Goal: Task Accomplishment & Management: Manage account settings

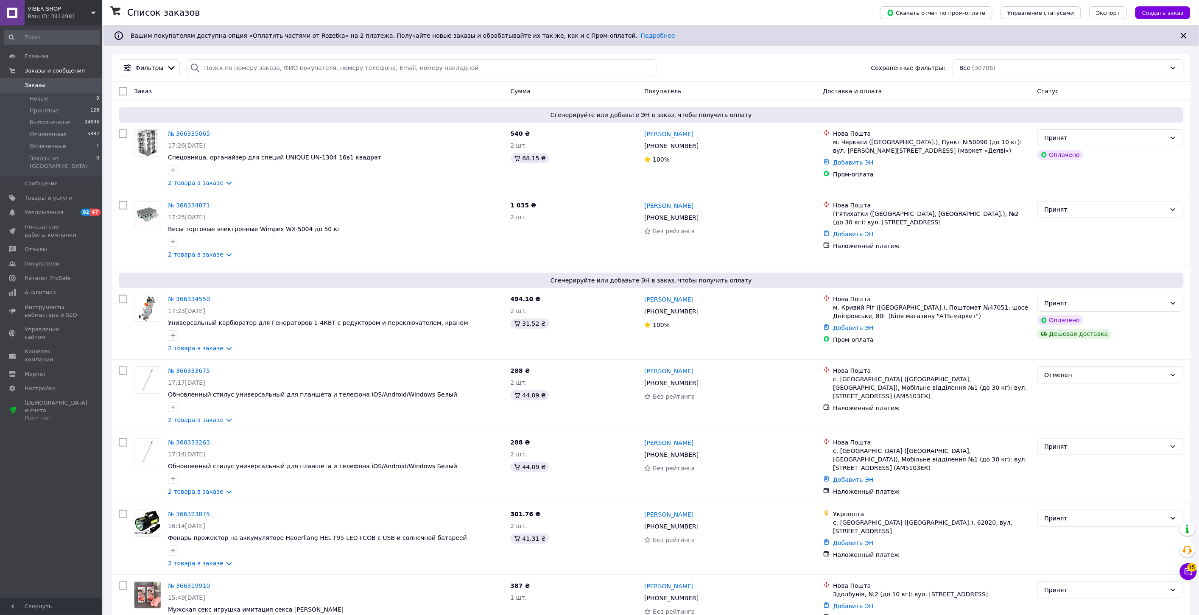
click at [64, 6] on span "VIBER-SHOP" at bounding box center [60, 9] width 64 height 8
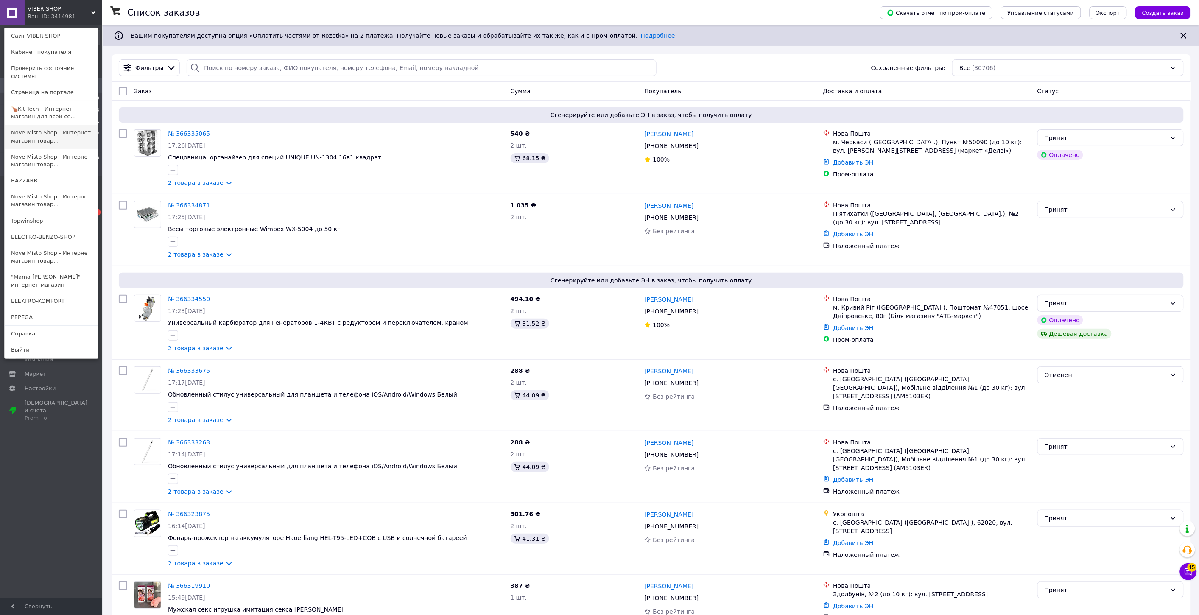
click at [54, 125] on link "Nove Misto Shop - Интернет магазин товар..." at bounding box center [51, 137] width 93 height 24
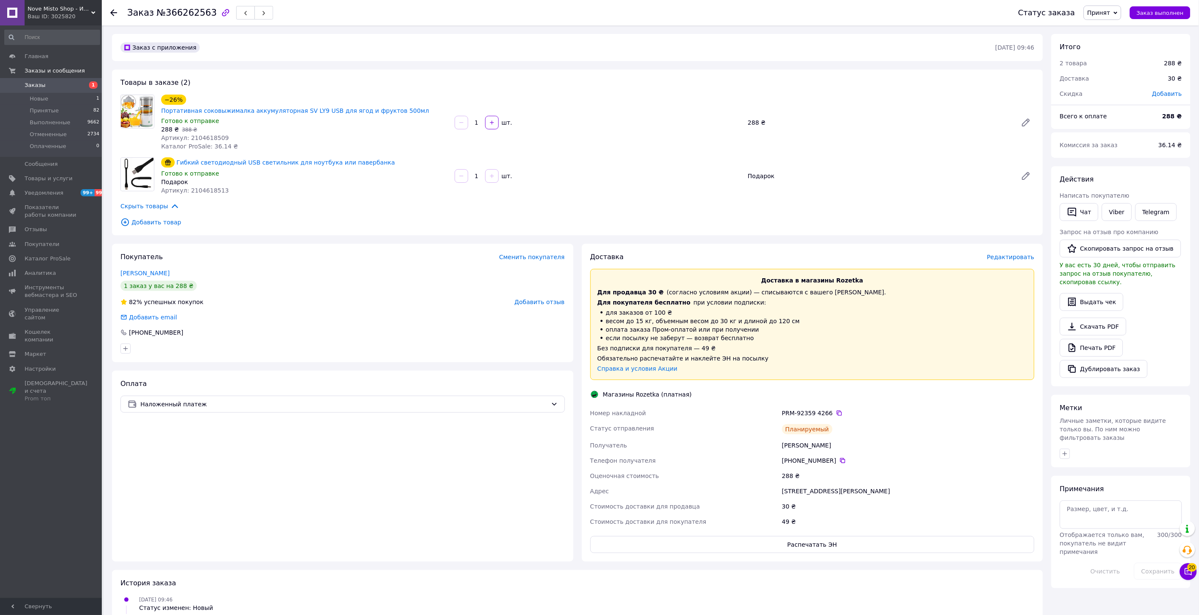
click at [807, 544] on div "Доставка Редактировать Доставка в магазины Rozetka Для продавца 30 ₴   (согласн…" at bounding box center [813, 403] width 462 height 318
click at [807, 541] on button "Распечатать ЭН" at bounding box center [813, 544] width 445 height 17
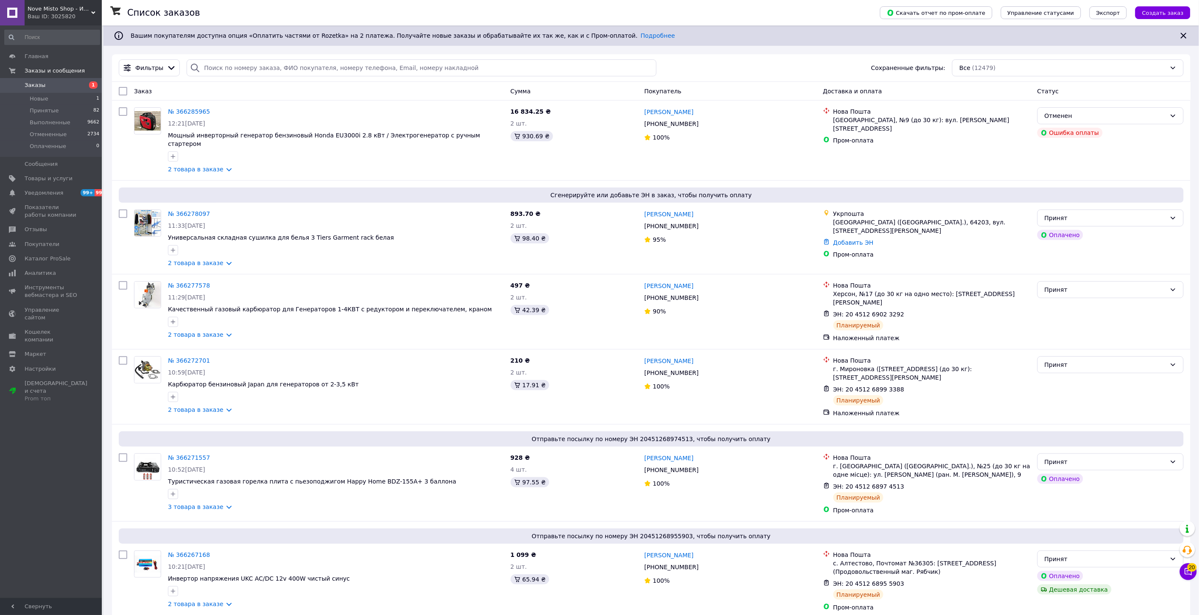
click at [46, 11] on span "Nove Misto Shop - Интернет магазин товаров для дома" at bounding box center [60, 9] width 64 height 8
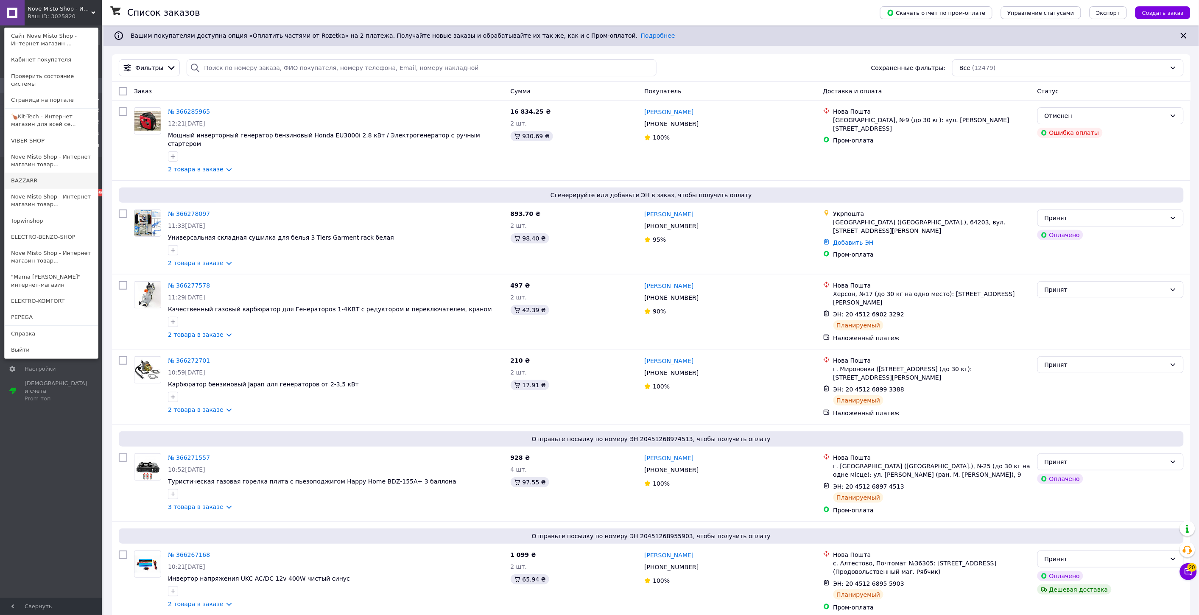
click at [47, 173] on link "BAZZARR" at bounding box center [51, 181] width 93 height 16
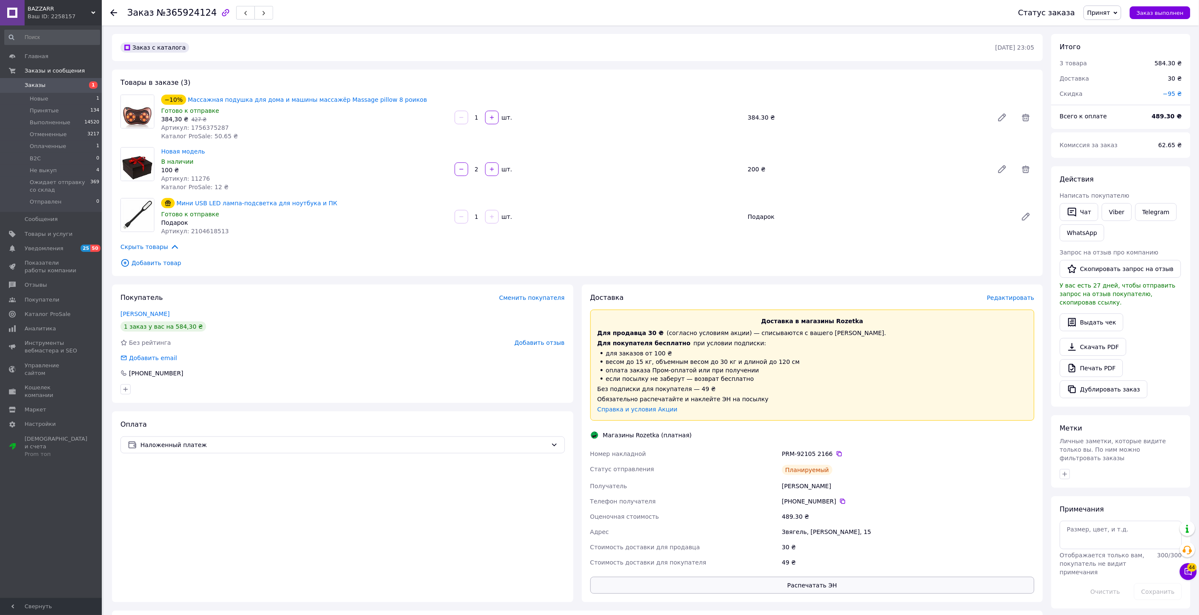
click at [820, 585] on button "Распечатать ЭН" at bounding box center [813, 585] width 445 height 17
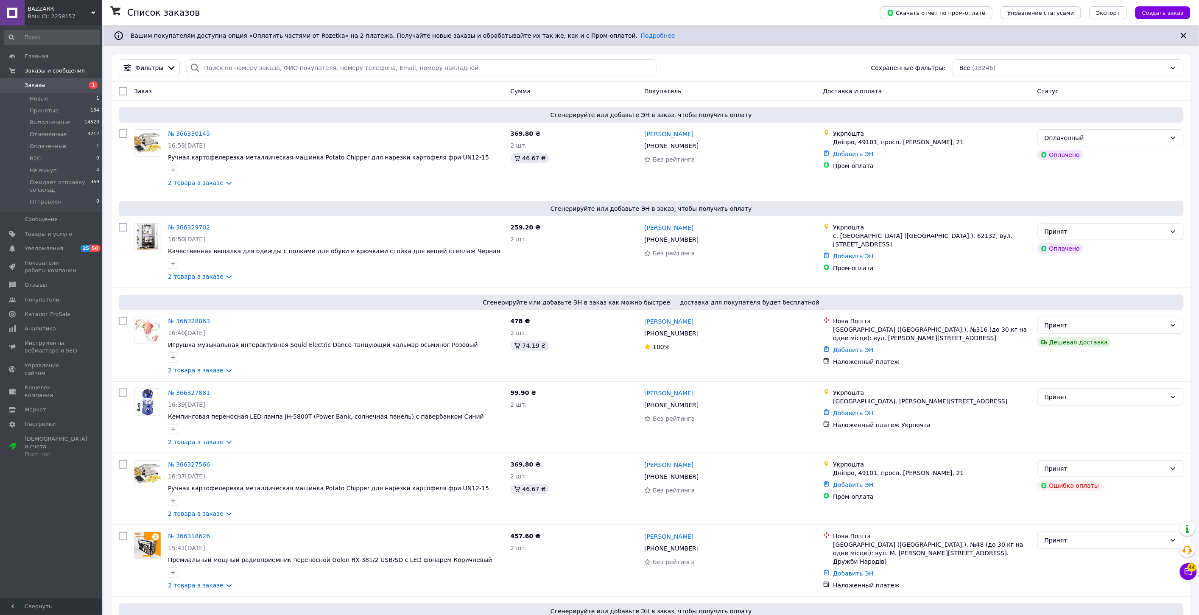
click at [57, 22] on div "BAZZARR Ваш ID: 2258157" at bounding box center [63, 12] width 77 height 25
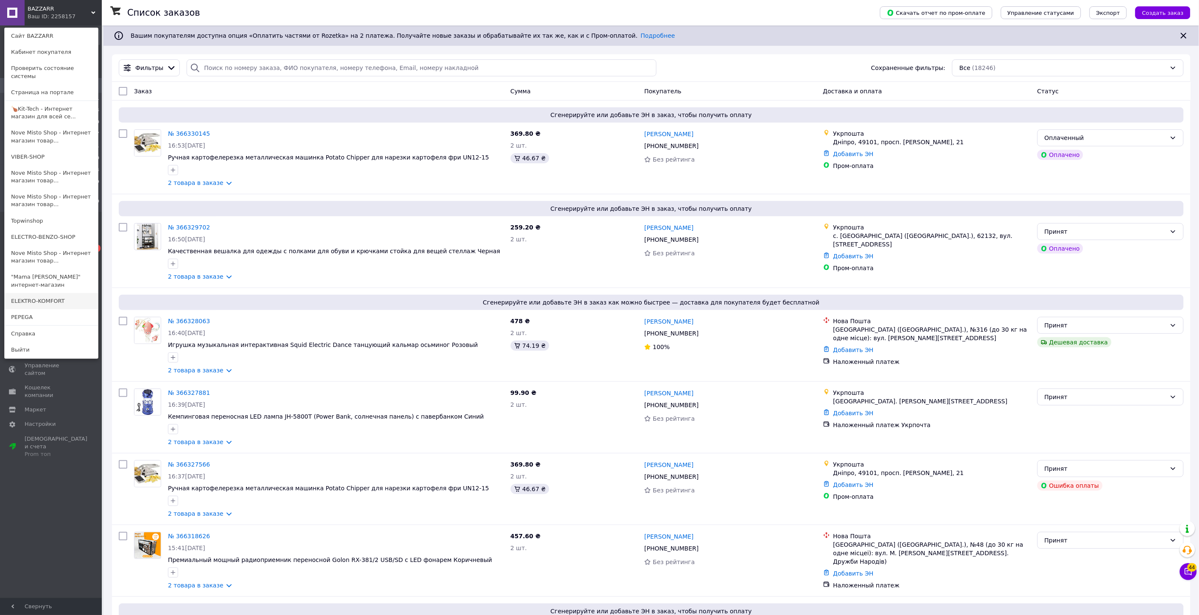
click at [48, 293] on link "ELEKTRO-KOMFORT" at bounding box center [51, 301] width 93 height 16
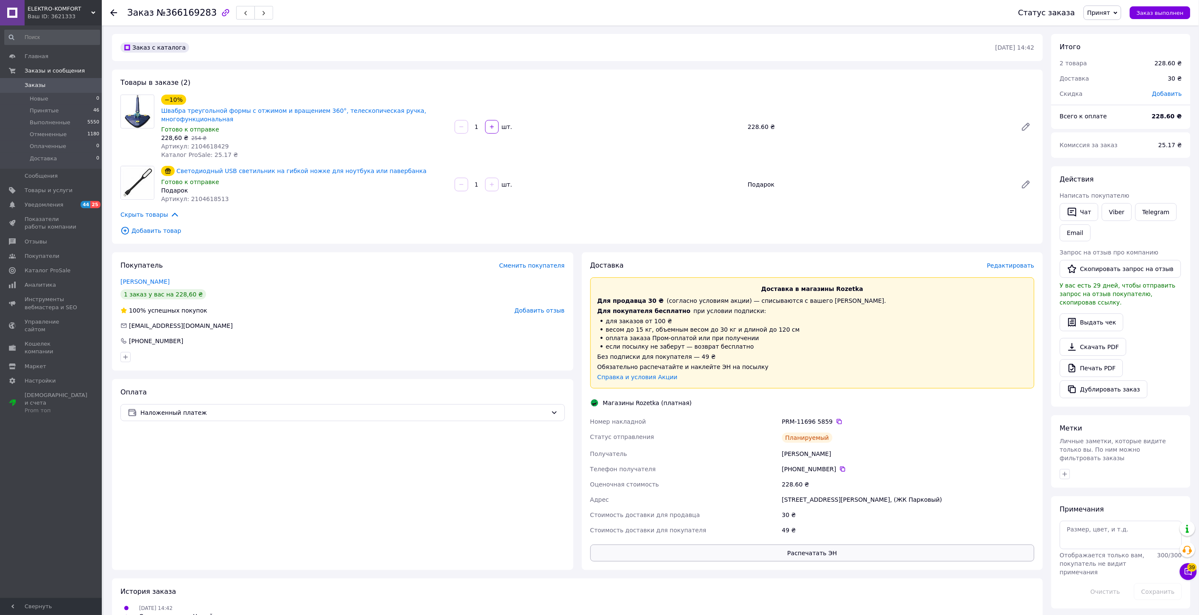
click at [819, 556] on button "Распечатать ЭН" at bounding box center [813, 553] width 445 height 17
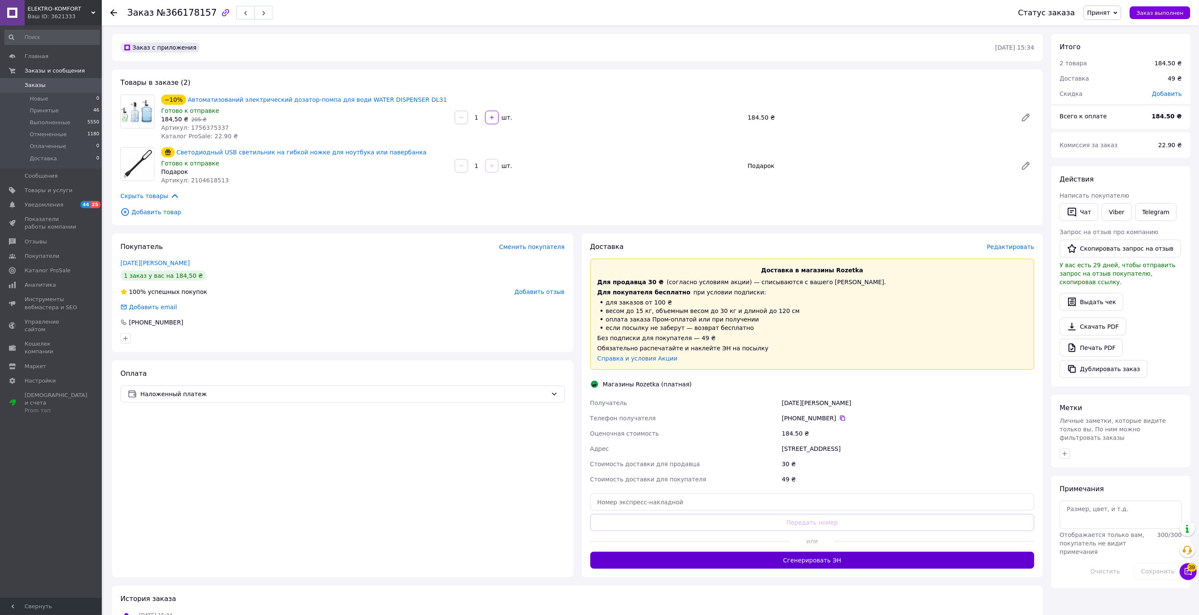
click at [824, 559] on button "Сгенерировать ЭН" at bounding box center [813, 560] width 445 height 17
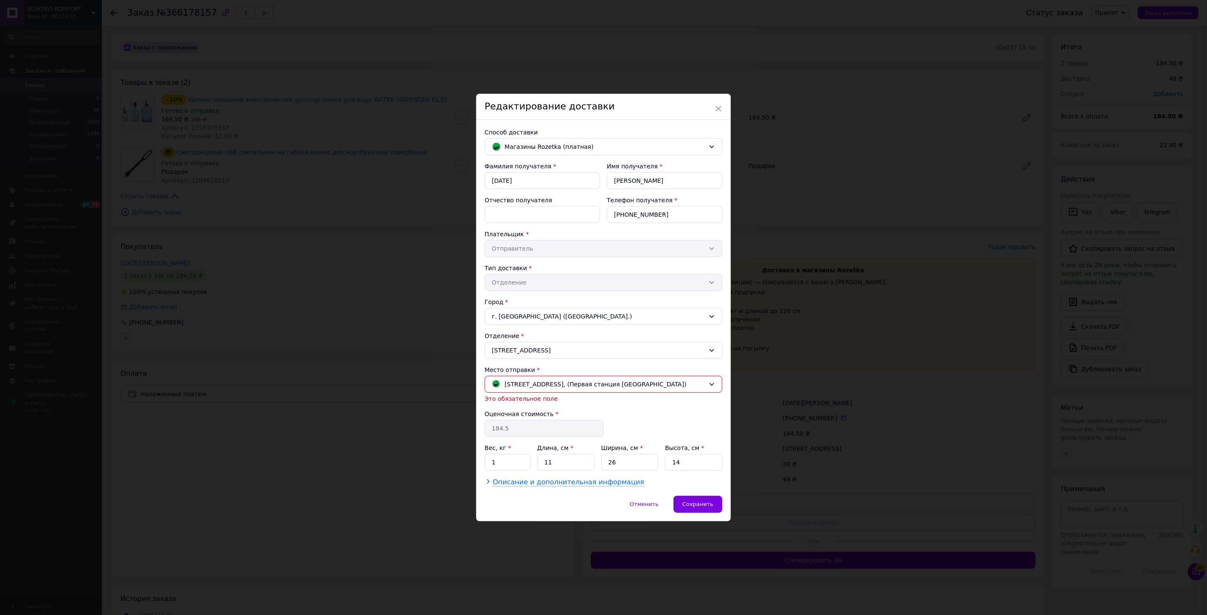
click at [589, 487] on span "Описание и дополнительная информация" at bounding box center [568, 482] width 151 height 8
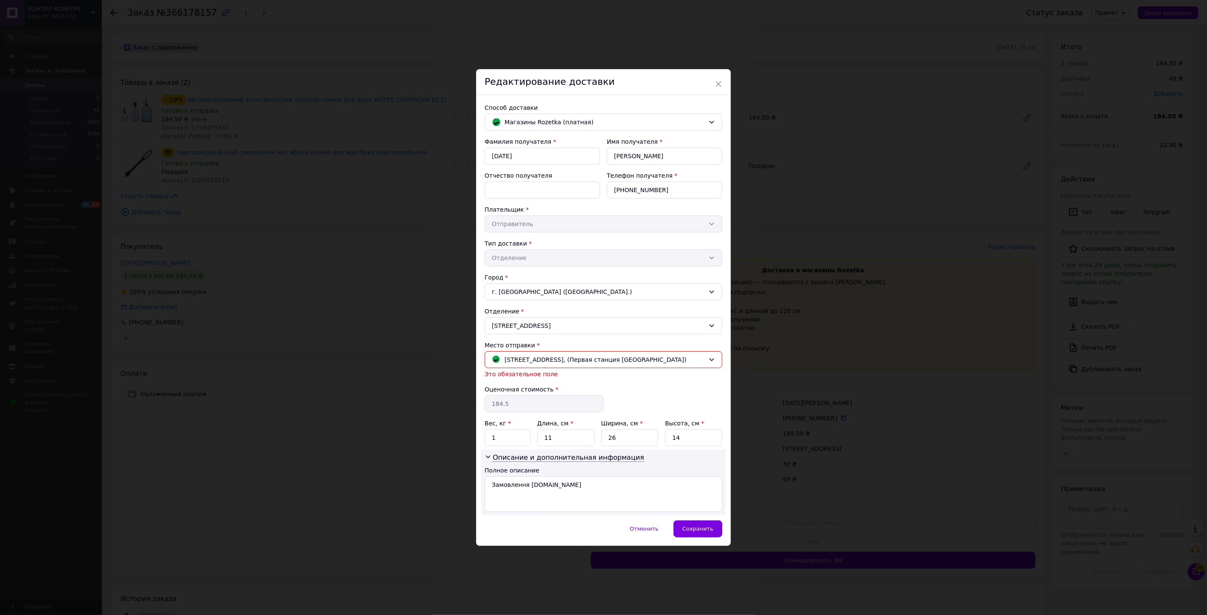
click at [408, 457] on div "× Редактирование доставки Способ доставки Магазины Rozetka (платная) Фамилия по…" at bounding box center [603, 307] width 1207 height 615
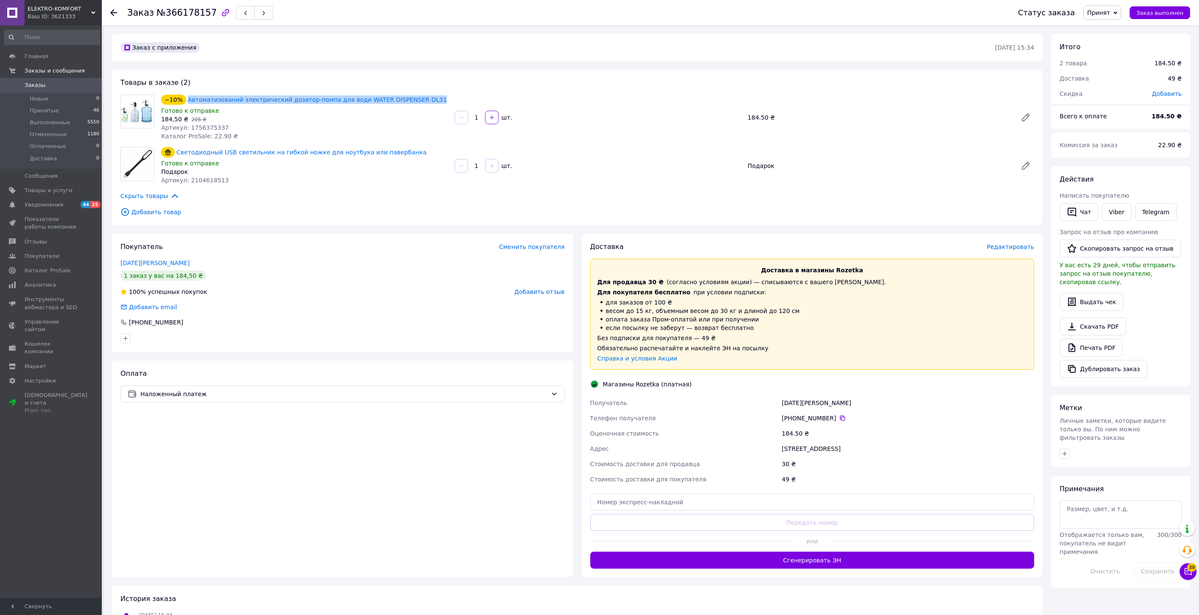
drag, startPoint x: 420, startPoint y: 94, endPoint x: 183, endPoint y: 98, distance: 236.8
click at [183, 98] on div "−10% Автоматизований электрический дозатор-помпа для води WATER DISPENSER DL31" at bounding box center [304, 100] width 288 height 12
copy div "−10% Автоматизований электрический дозатор-помпа для води WATER DISPENSER DL31"
click at [1004, 249] on span "Редактировать" at bounding box center [1011, 247] width 48 height 7
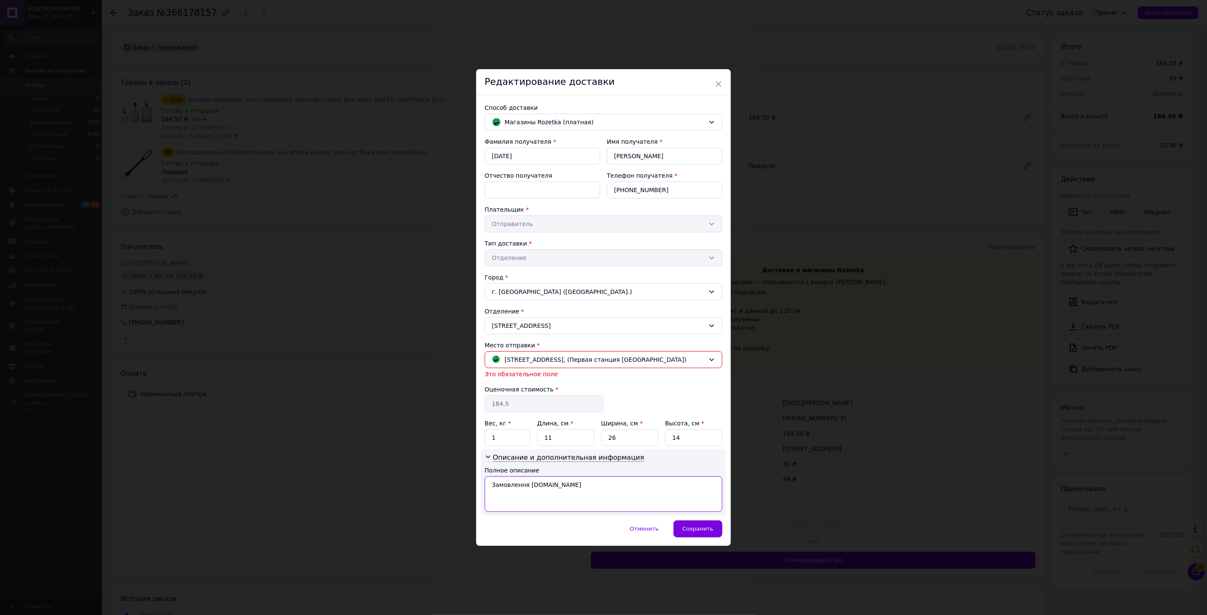
click at [574, 492] on textarea "Замовлення [DOMAIN_NAME]" at bounding box center [604, 494] width 238 height 36
paste textarea "Автоматизований электрический дозатор-помпа для в"
type textarea "Автоматизований электрический дозатор-помпа для в"
click at [714, 533] on div "Сохранить" at bounding box center [697, 529] width 49 height 17
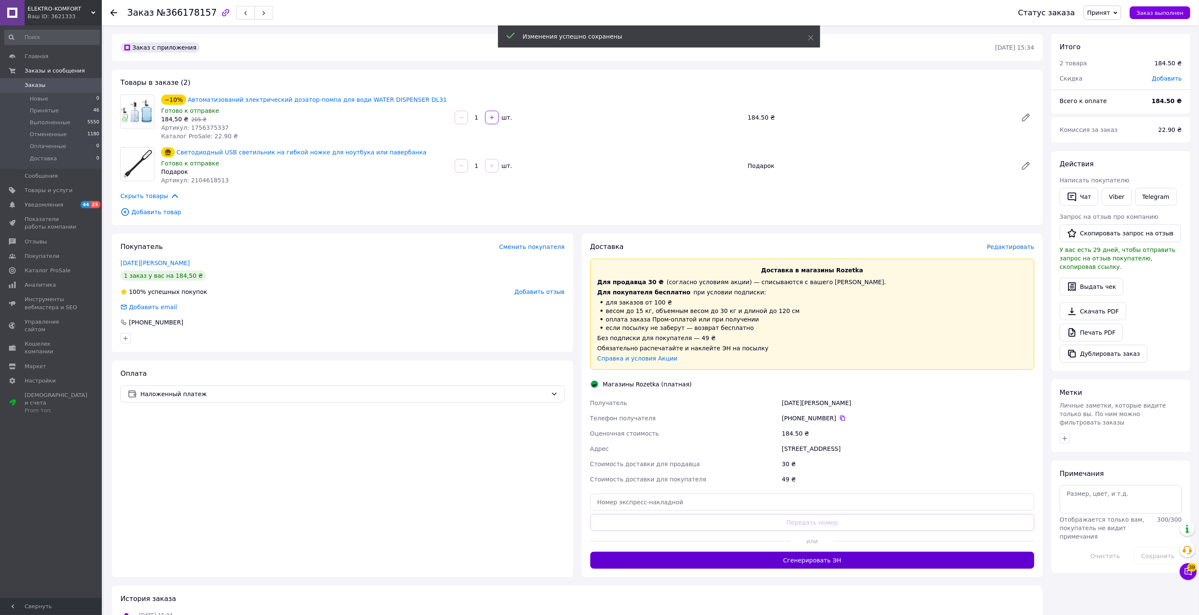
click at [804, 562] on button "Сгенерировать ЭН" at bounding box center [813, 560] width 445 height 17
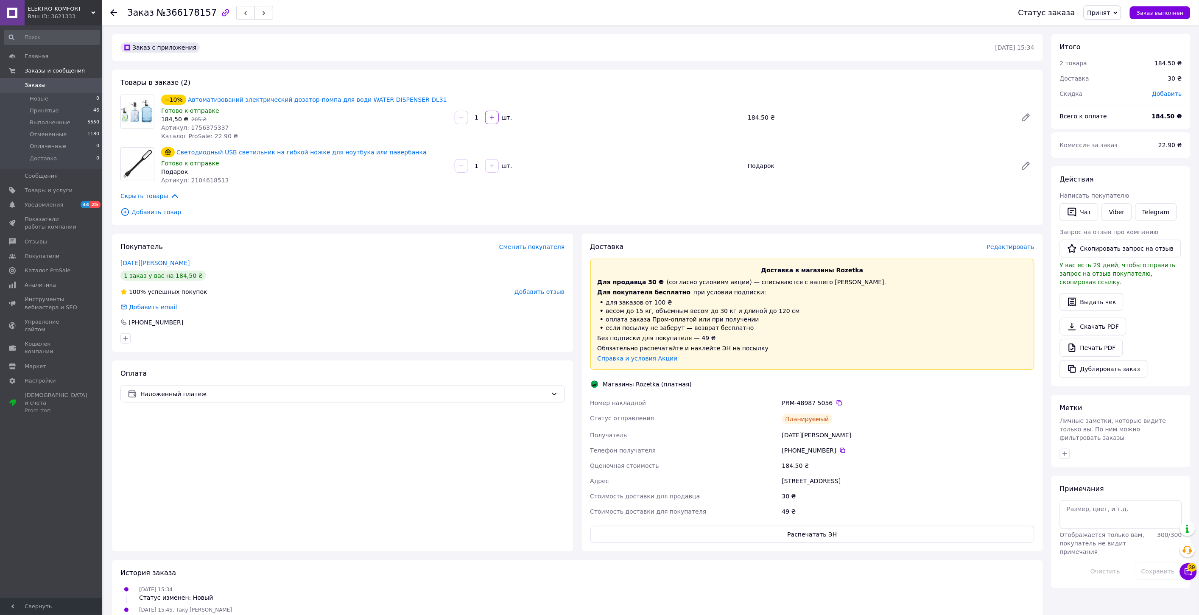
drag, startPoint x: 804, startPoint y: 507, endPoint x: 805, endPoint y: 511, distance: 4.3
click at [805, 507] on div "49 ₴" at bounding box center [909, 511] width 256 height 15
click at [811, 532] on button "Распечатать ЭН" at bounding box center [813, 534] width 445 height 17
